Goal: Transaction & Acquisition: Subscribe to service/newsletter

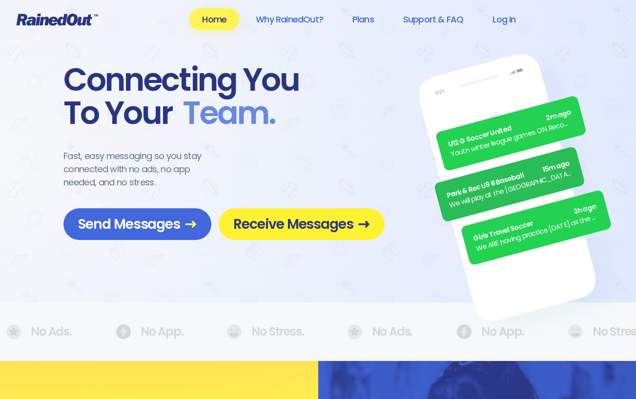
click at [273, 223] on span "Receive Messages" at bounding box center [301, 224] width 137 height 17
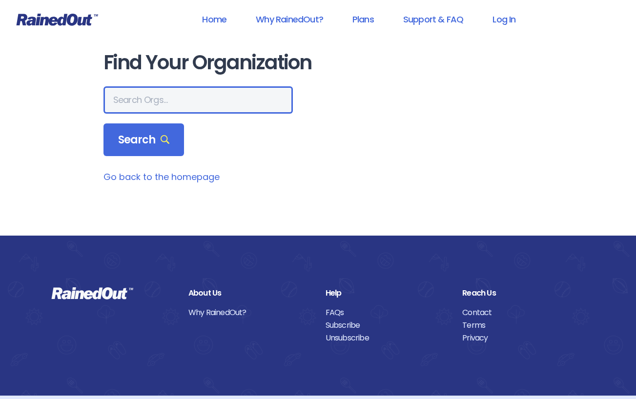
click at [205, 99] on input "text" at bounding box center [198, 99] width 189 height 27
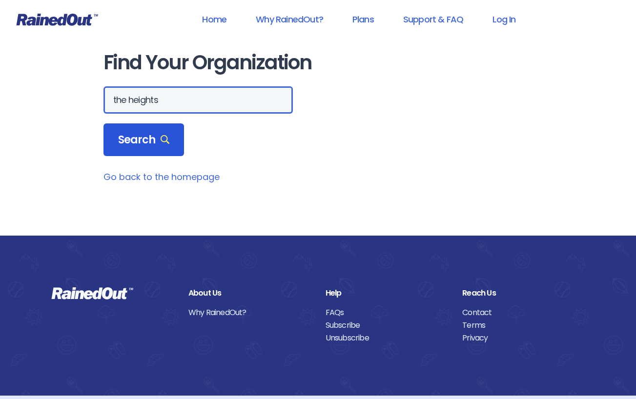
type input "the heights"
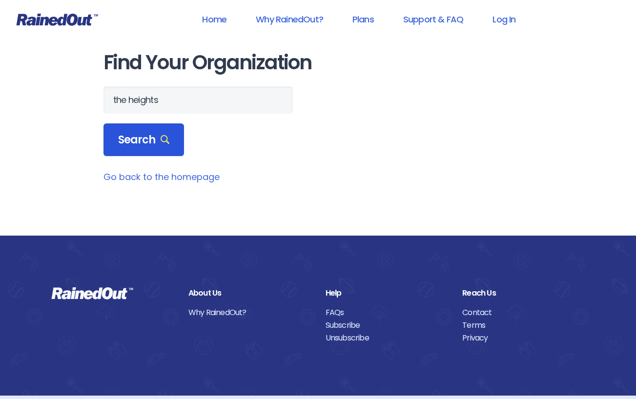
click at [167, 141] on icon at bounding box center [165, 139] width 9 height 9
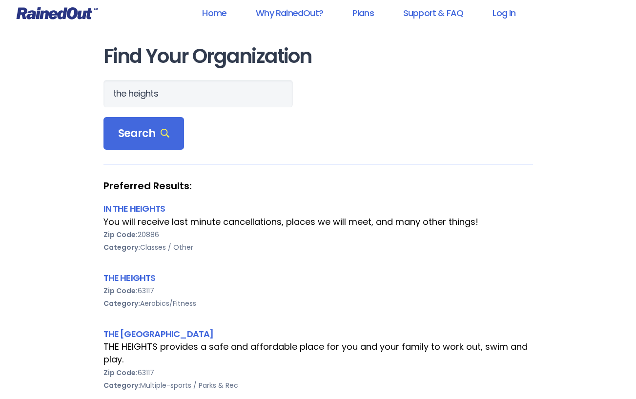
scroll to position [12, 0]
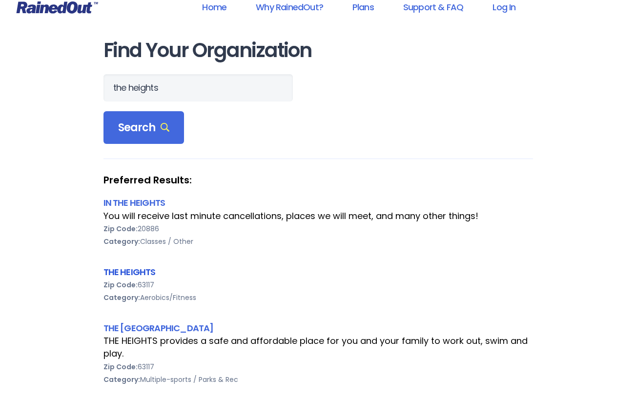
click at [146, 272] on link "THE HEIGHTS" at bounding box center [130, 272] width 52 height 12
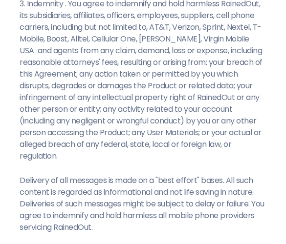
scroll to position [1032, 0]
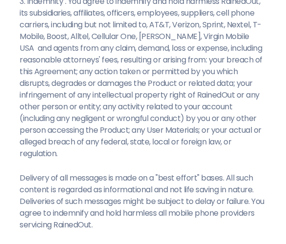
click at [182, 156] on p "3. Indemnity . You agree to indemnify and hold harmless RainedOut, its subsidia…" at bounding box center [143, 78] width 247 height 164
